Goal: Share content: Share content

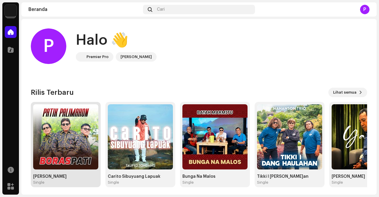
click at [72, 141] on img at bounding box center [65, 136] width 65 height 65
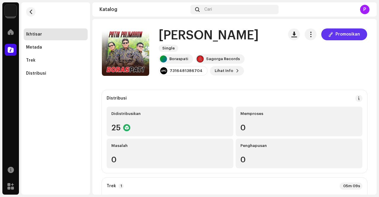
click at [340, 35] on span "Promosikan" at bounding box center [347, 34] width 25 height 12
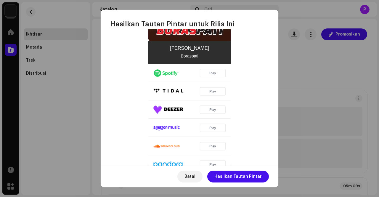
scroll to position [221, 0]
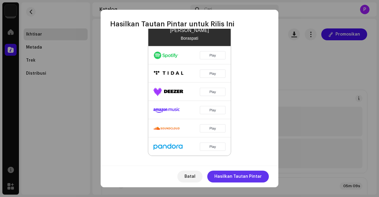
click at [245, 175] on span "Hasilkan Tautan Pintar" at bounding box center [237, 176] width 47 height 12
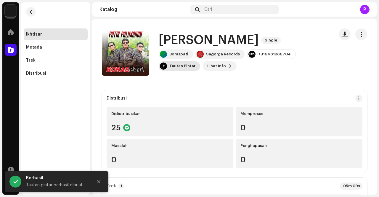
click at [175, 68] on div "Tautan Pintar" at bounding box center [182, 66] width 26 height 5
click at [315, 41] on div "[DOMAIN_NAME] Tautan Pintar [URL][DOMAIN_NAME] Dasbor [DOMAIN_NAME] dikelola ol…" at bounding box center [189, 98] width 379 height 197
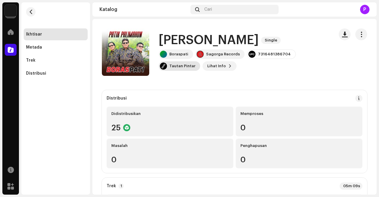
click at [185, 64] on div "Tautan Pintar" at bounding box center [182, 66] width 26 height 5
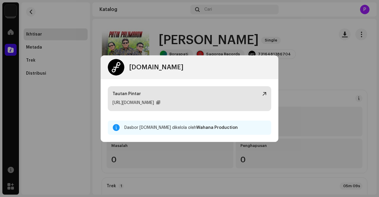
click at [263, 94] on div at bounding box center [264, 93] width 4 height 5
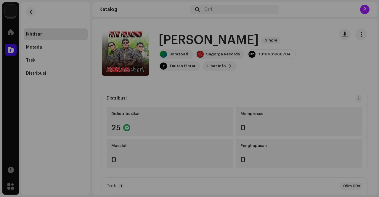
click at [311, 40] on div "[DOMAIN_NAME] Tautan Pintar [URL][DOMAIN_NAME] Dasbor [DOMAIN_NAME] dikelola ol…" at bounding box center [189, 98] width 379 height 197
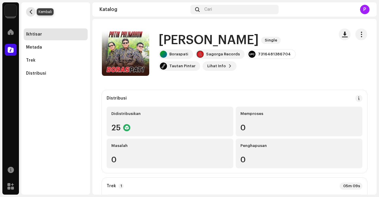
click at [32, 11] on span "button" at bounding box center [31, 11] width 4 height 5
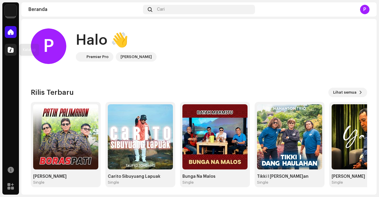
click at [8, 49] on span at bounding box center [11, 49] width 6 height 5
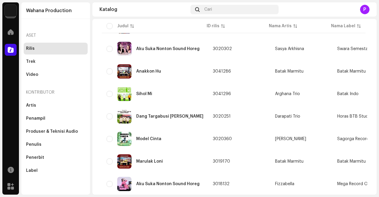
scroll to position [237, 0]
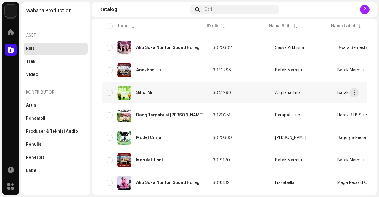
click at [187, 89] on div "Sihol Mi" at bounding box center [155, 93] width 97 height 14
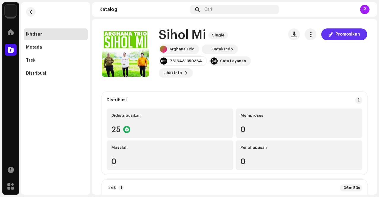
click at [335, 36] on span "Promosikan" at bounding box center [347, 34] width 25 height 12
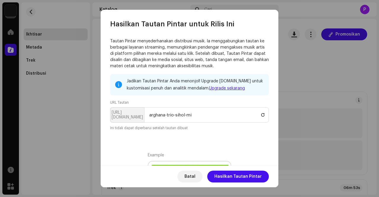
scroll to position [59, 0]
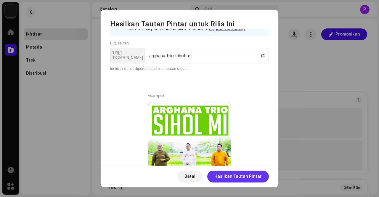
click at [250, 178] on span "Hasilkan Tautan Pintar" at bounding box center [237, 176] width 47 height 12
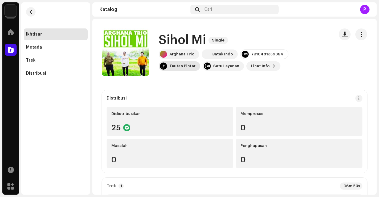
click at [195, 64] on div "Tautan Pintar" at bounding box center [182, 66] width 26 height 5
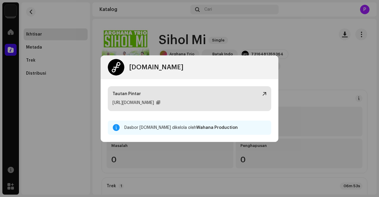
click at [238, 95] on div "Tautan Pintar" at bounding box center [189, 94] width 154 height 6
click at [160, 103] on div at bounding box center [158, 102] width 4 height 5
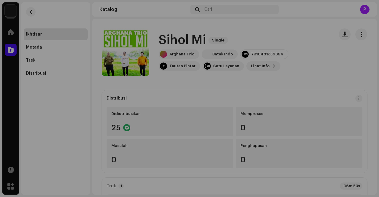
click at [206, 39] on div "[DOMAIN_NAME] Tautan Pintar [URL][DOMAIN_NAME] Dasbor [DOMAIN_NAME] dikelola ol…" at bounding box center [189, 98] width 379 height 197
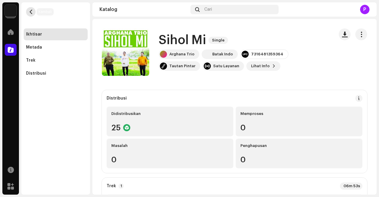
click at [29, 12] on span "button" at bounding box center [31, 11] width 4 height 5
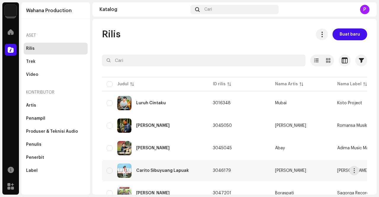
scroll to position [59, 0]
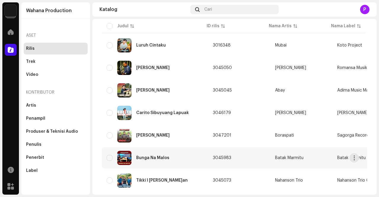
click at [174, 154] on div "Bunga Na Malos" at bounding box center [155, 158] width 97 height 14
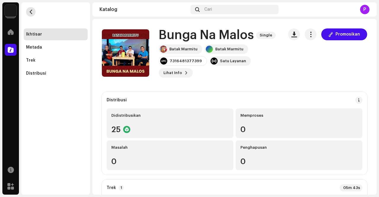
click at [28, 11] on button "button" at bounding box center [30, 11] width 9 height 9
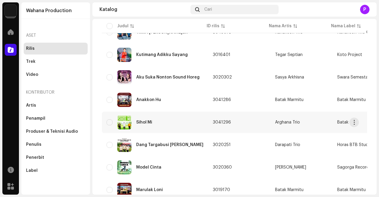
click at [172, 124] on div "Sihol Mi" at bounding box center [155, 122] width 97 height 14
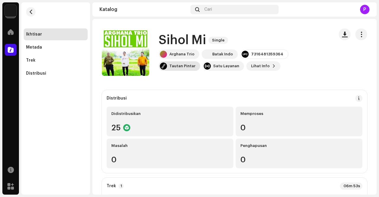
click at [200, 61] on div "Tautan Pintar" at bounding box center [179, 65] width 41 height 9
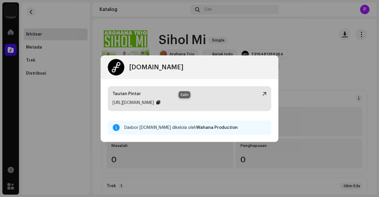
click at [160, 102] on div at bounding box center [158, 102] width 4 height 5
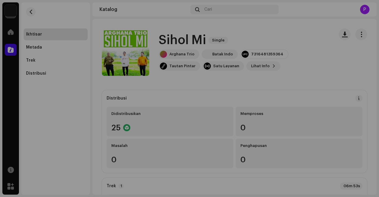
click at [277, 29] on div "[DOMAIN_NAME] Tautan Pintar [URL][DOMAIN_NAME] Dasbor [DOMAIN_NAME] dikelola ol…" at bounding box center [189, 98] width 379 height 197
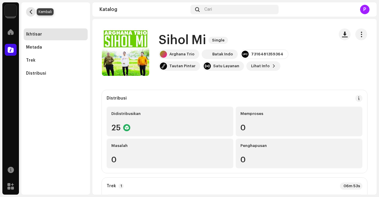
click at [30, 11] on span "button" at bounding box center [31, 11] width 4 height 5
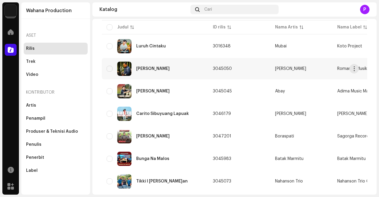
scroll to position [59, 0]
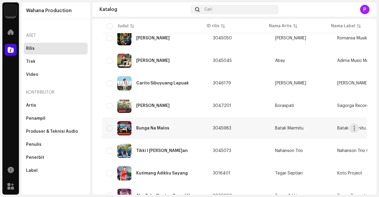
click at [177, 130] on div "Bunga Na Malos" at bounding box center [155, 128] width 97 height 14
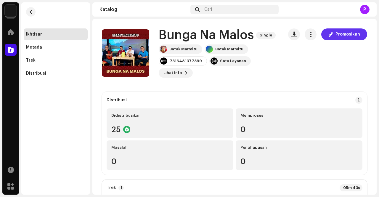
click at [340, 33] on span "Promosikan" at bounding box center [347, 34] width 25 height 12
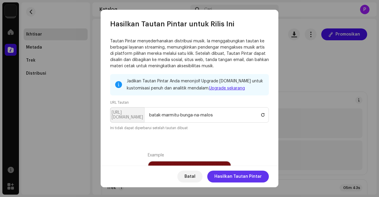
click at [248, 178] on span "Hasilkan Tautan Pintar" at bounding box center [237, 176] width 47 height 12
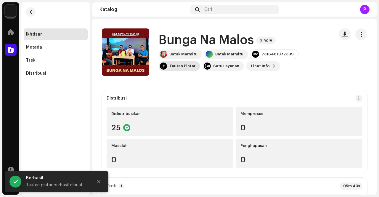
click at [176, 65] on div "Tautan Pintar" at bounding box center [182, 66] width 26 height 5
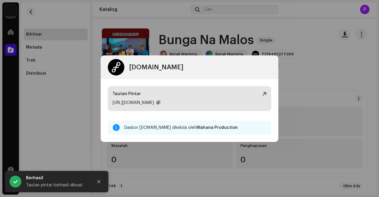
click at [237, 96] on div "Tautan Pintar" at bounding box center [189, 94] width 154 height 6
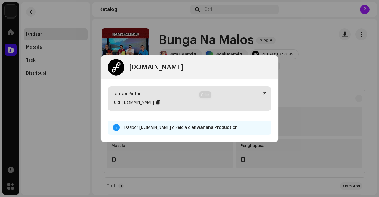
click at [160, 102] on div at bounding box center [158, 102] width 4 height 5
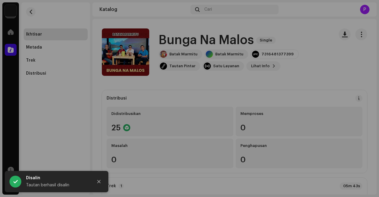
drag, startPoint x: 312, startPoint y: 23, endPoint x: 307, endPoint y: 2, distance: 22.0
click at [312, 23] on div "[DOMAIN_NAME] Tautan Pintar [URL][DOMAIN_NAME] Dasbor [DOMAIN_NAME] dikelola ol…" at bounding box center [189, 98] width 379 height 197
